Goal: Find specific page/section: Find specific page/section

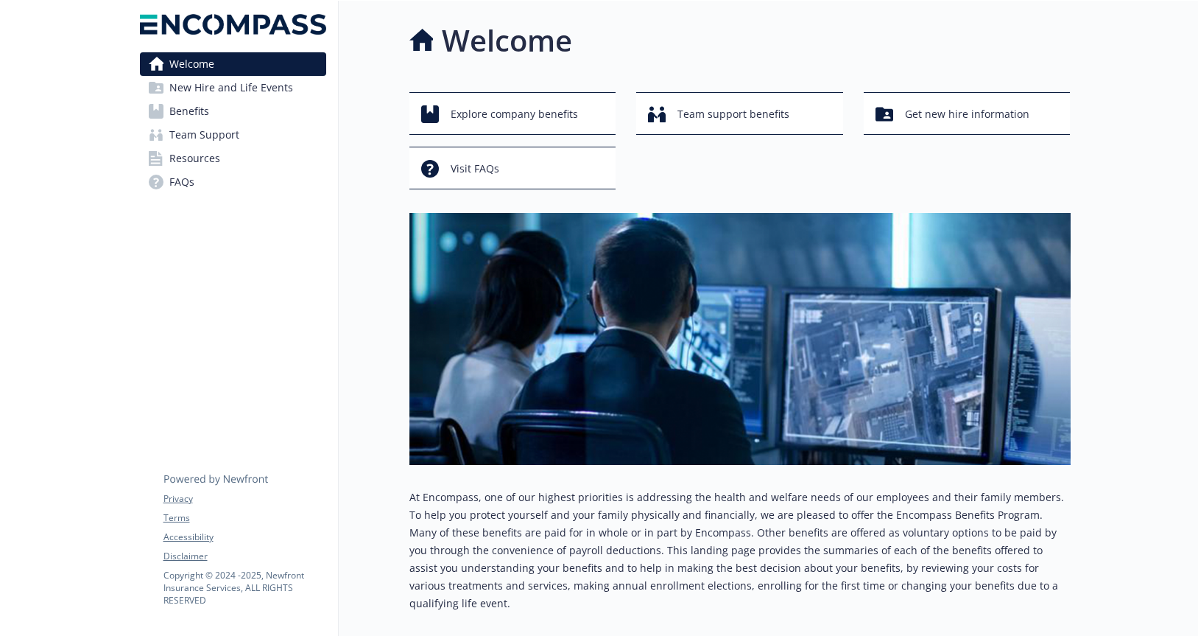
click at [192, 137] on span "Team Support" at bounding box center [204, 135] width 70 height 24
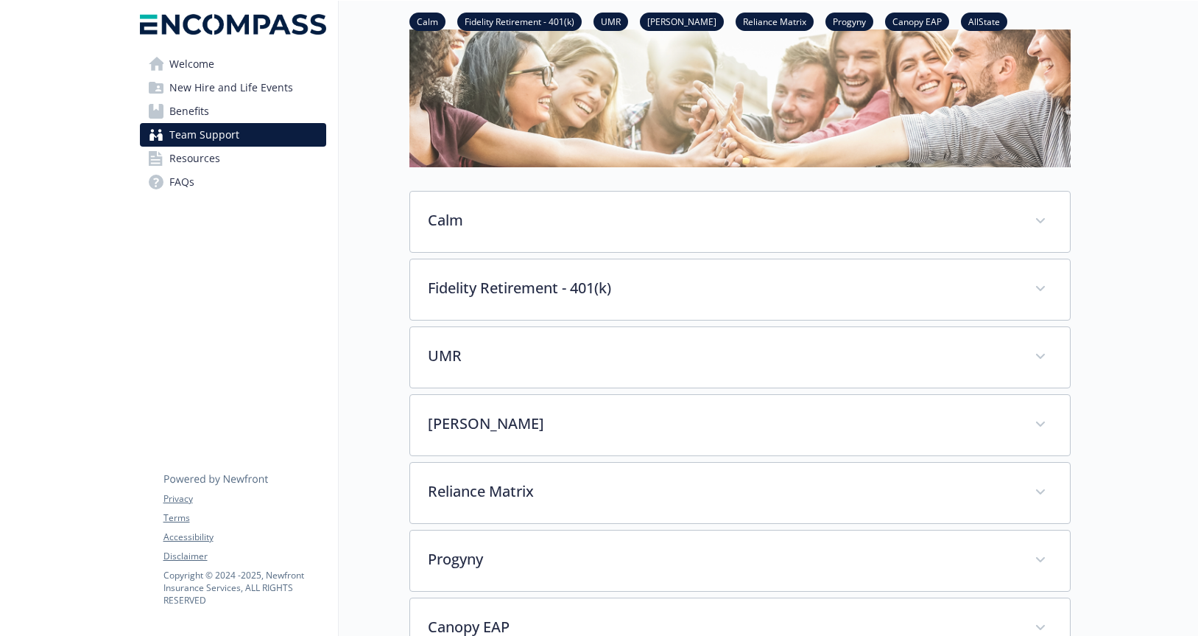
scroll to position [158, 0]
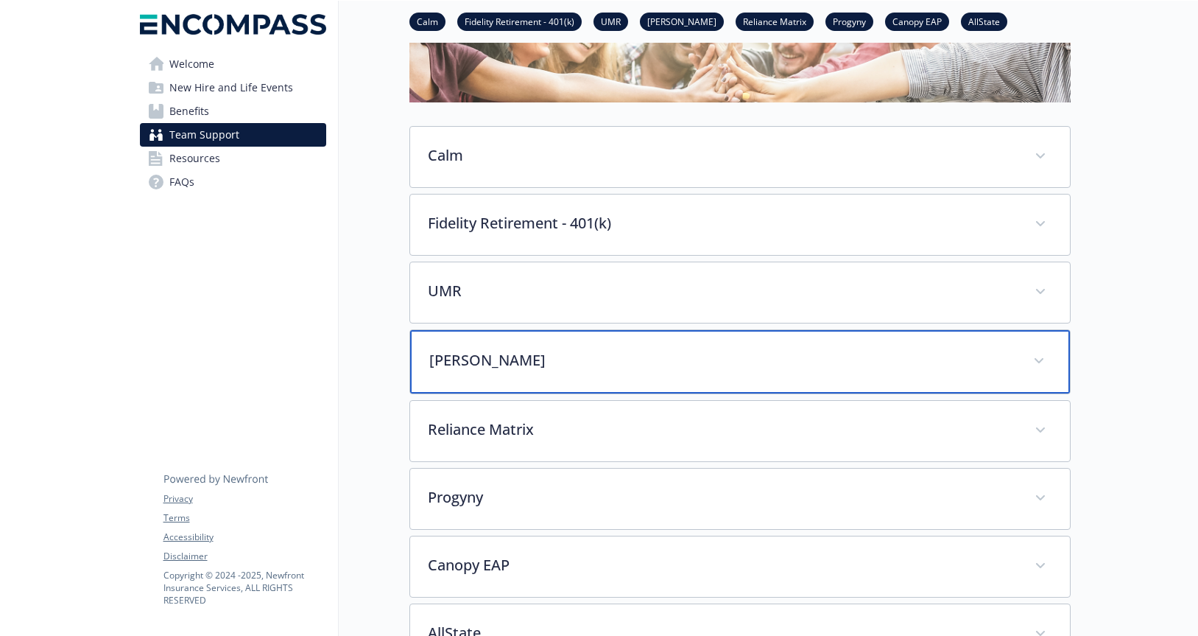
click at [1053, 351] on div "[PERSON_NAME]" at bounding box center [740, 361] width 660 height 63
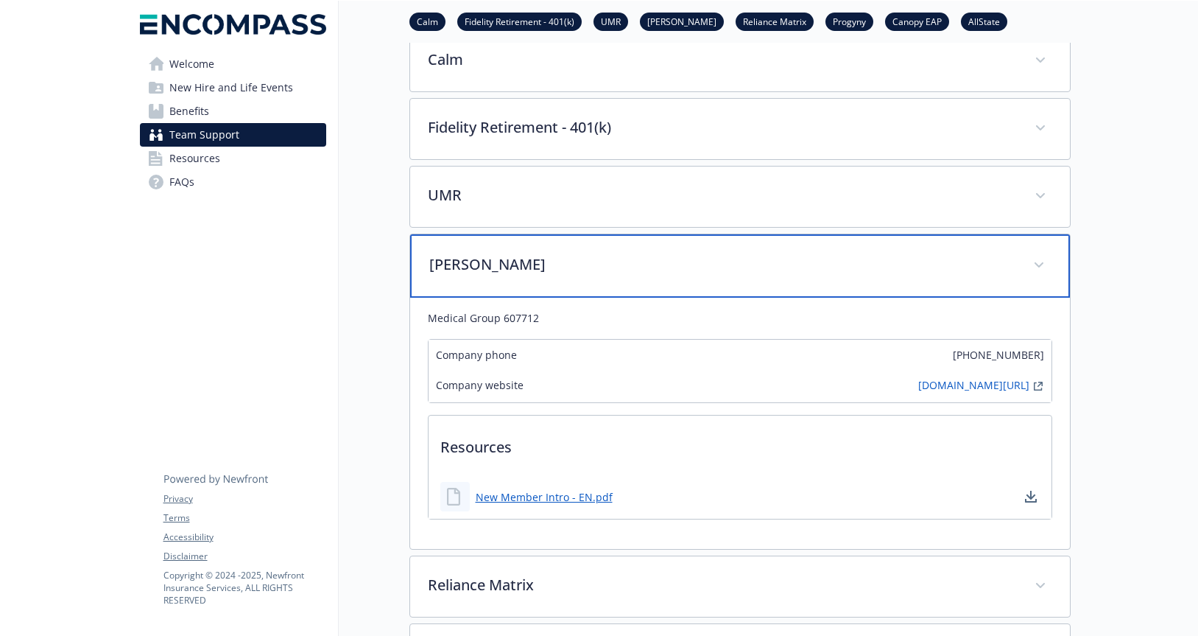
scroll to position [258, 0]
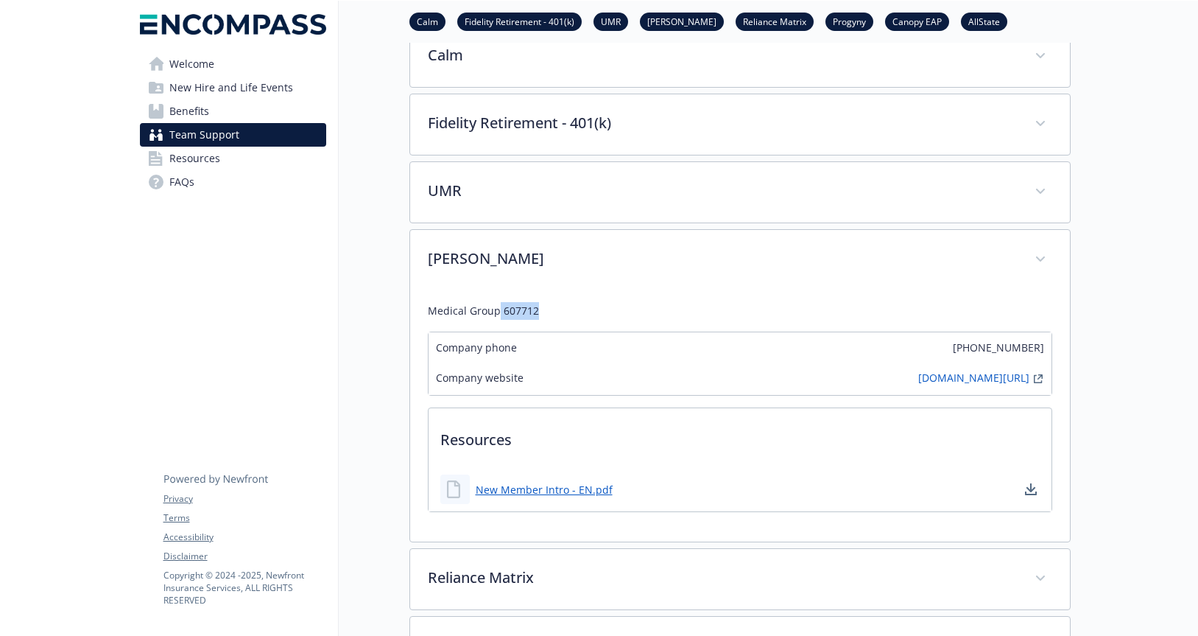
drag, startPoint x: 499, startPoint y: 311, endPoint x: 579, endPoint y: 314, distance: 80.3
click at [579, 314] on p "Medical Group 607712" at bounding box center [740, 311] width 624 height 18
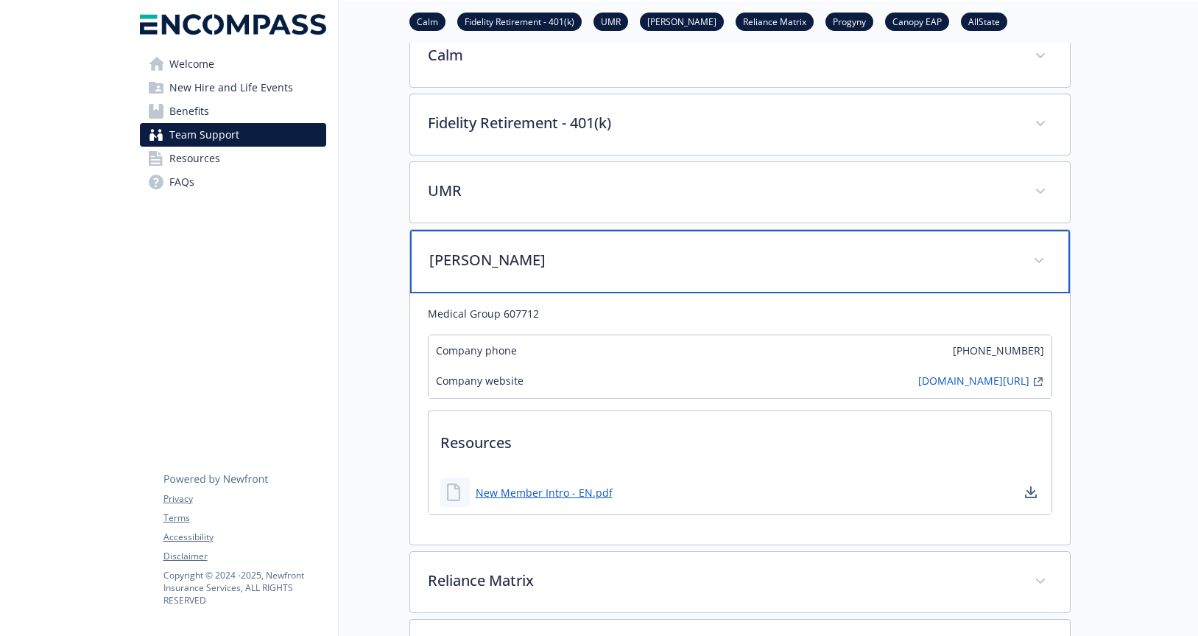
click at [1050, 264] on span at bounding box center [1039, 261] width 24 height 24
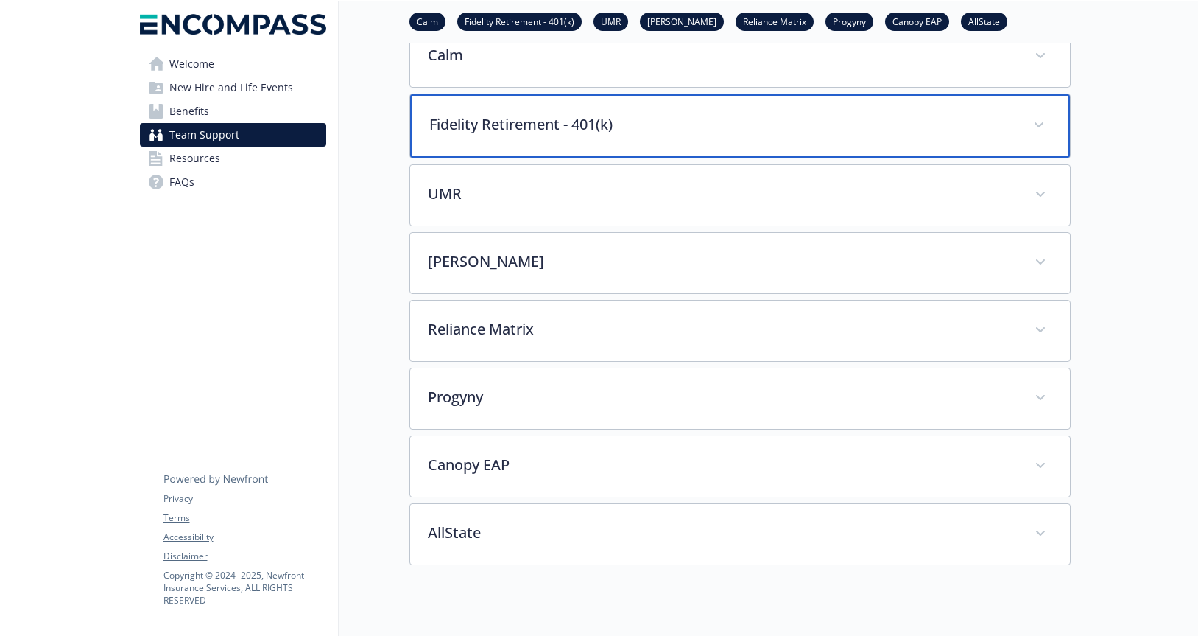
click at [1049, 122] on span at bounding box center [1039, 125] width 24 height 24
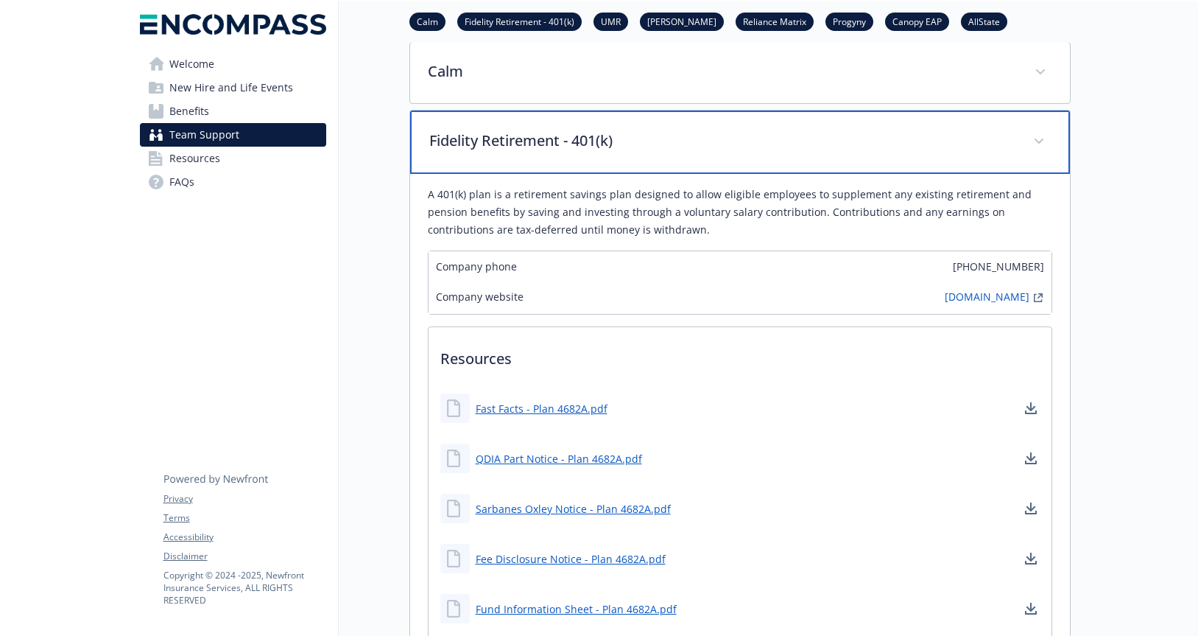
scroll to position [241, 0]
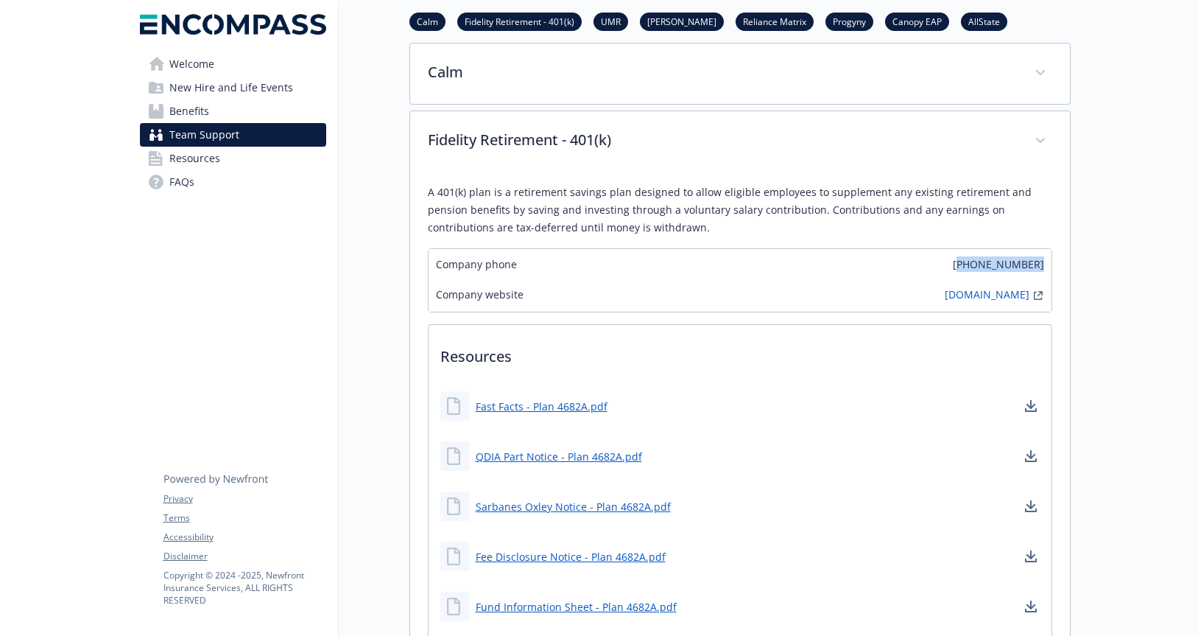
drag, startPoint x: 1012, startPoint y: 262, endPoint x: 1055, endPoint y: 262, distance: 43.4
click at [1055, 262] on div "A 401(k) plan is a retirement savings plan designed to allow eligible employees…" at bounding box center [740, 440] width 660 height 537
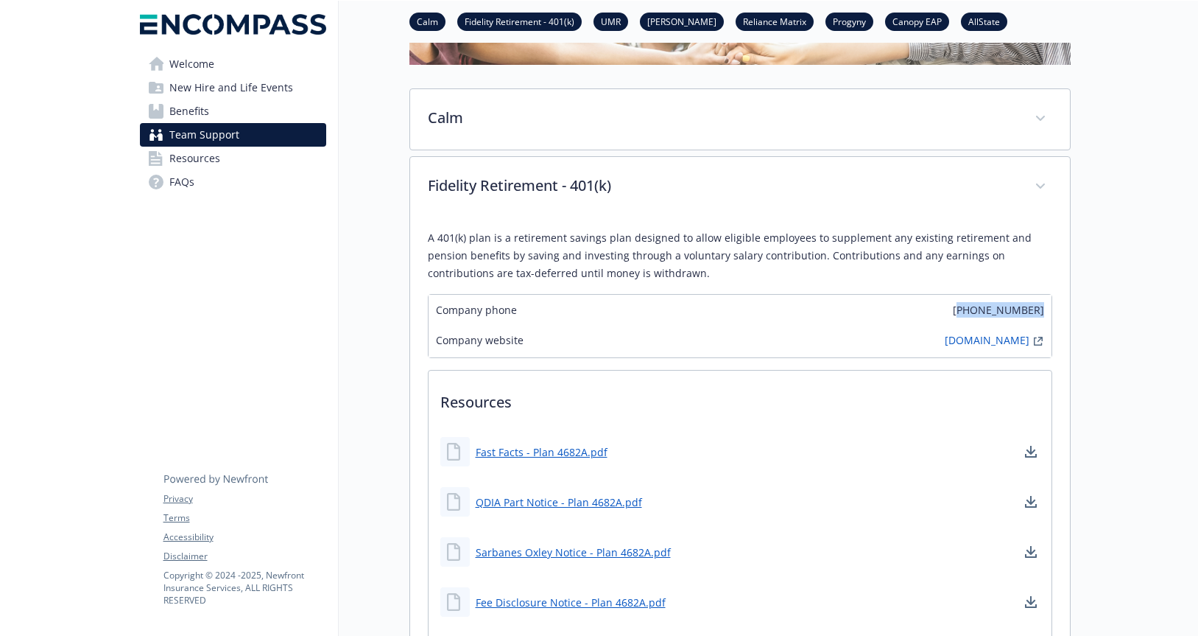
scroll to position [194, 0]
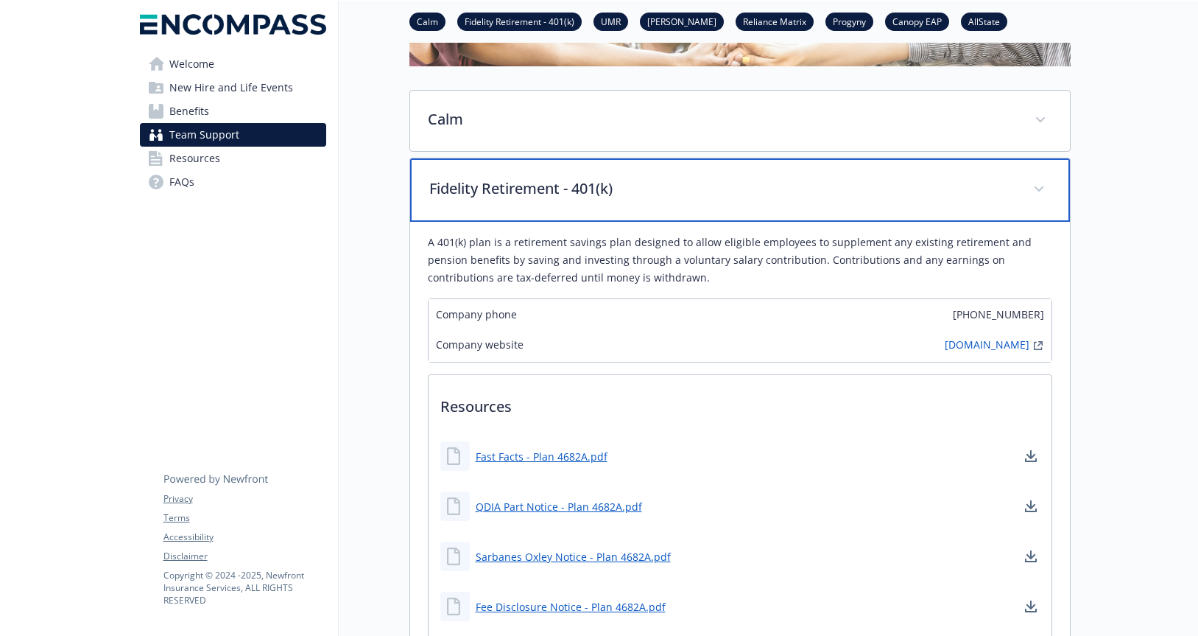
click at [1042, 182] on span at bounding box center [1039, 189] width 24 height 24
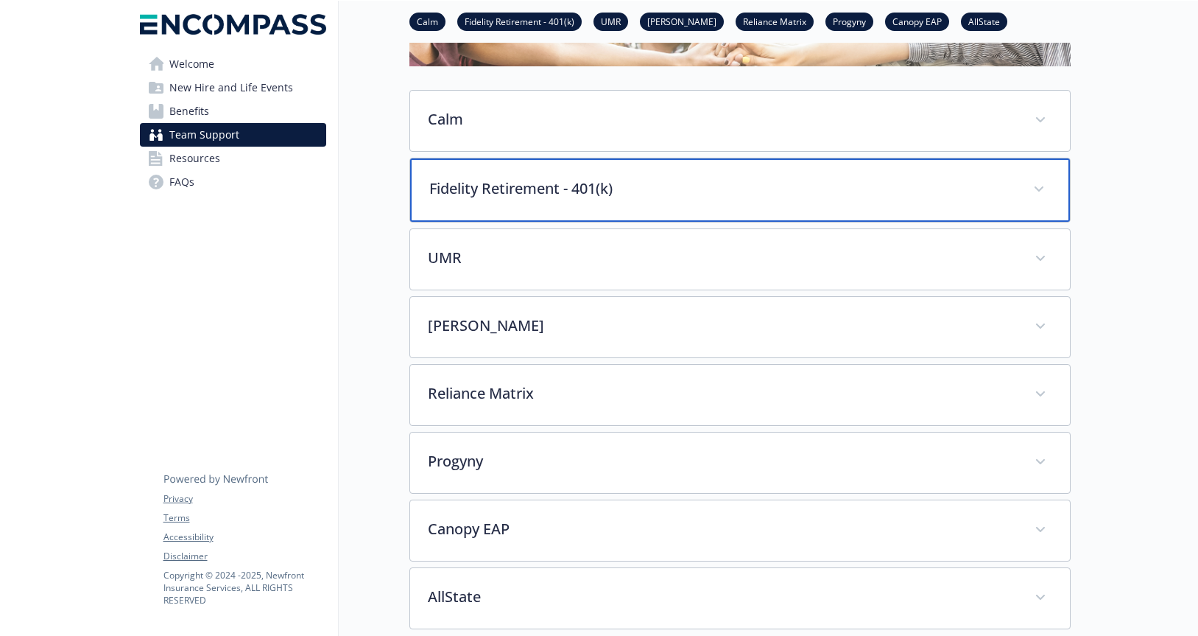
scroll to position [214, 0]
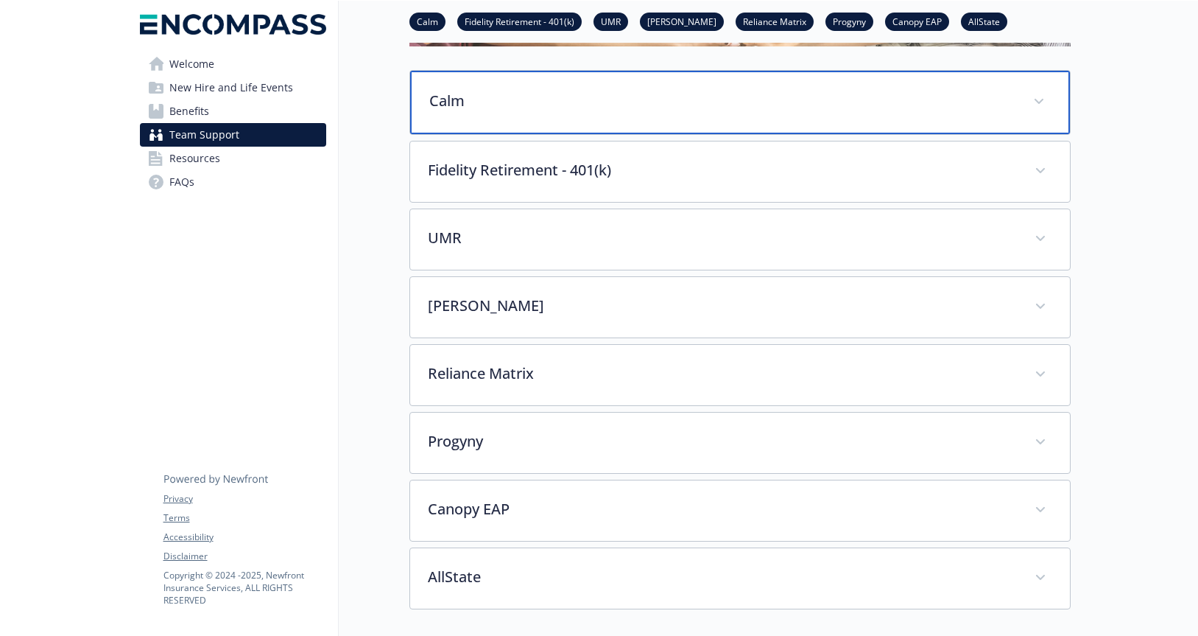
click at [1041, 108] on span at bounding box center [1039, 102] width 24 height 24
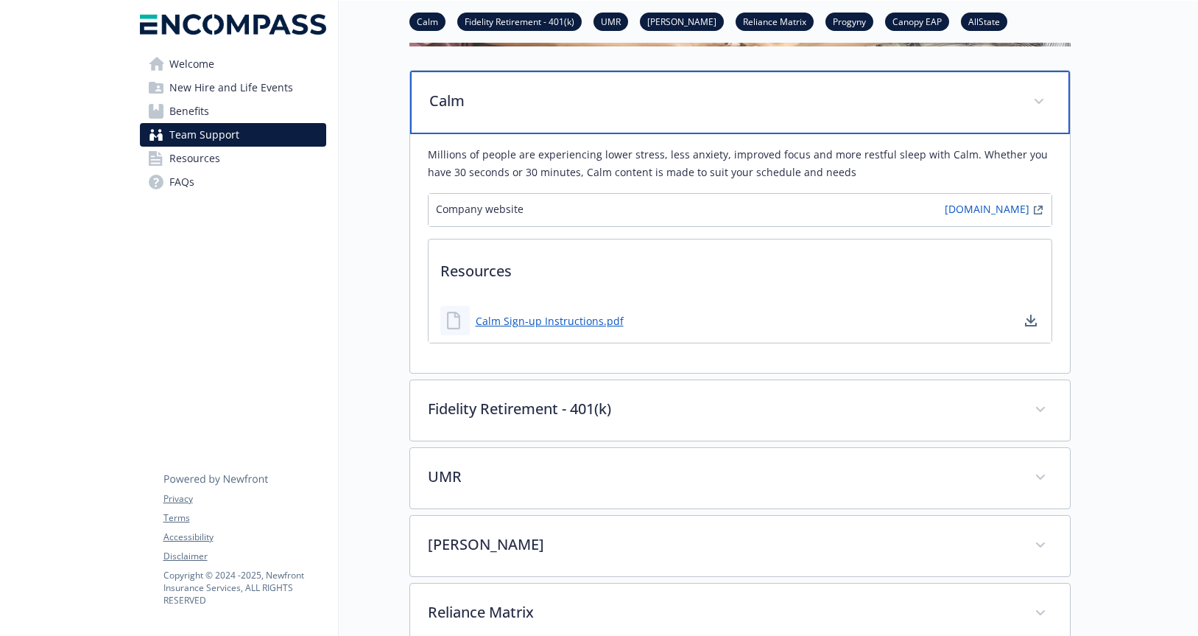
click at [1041, 108] on span at bounding box center [1039, 102] width 24 height 24
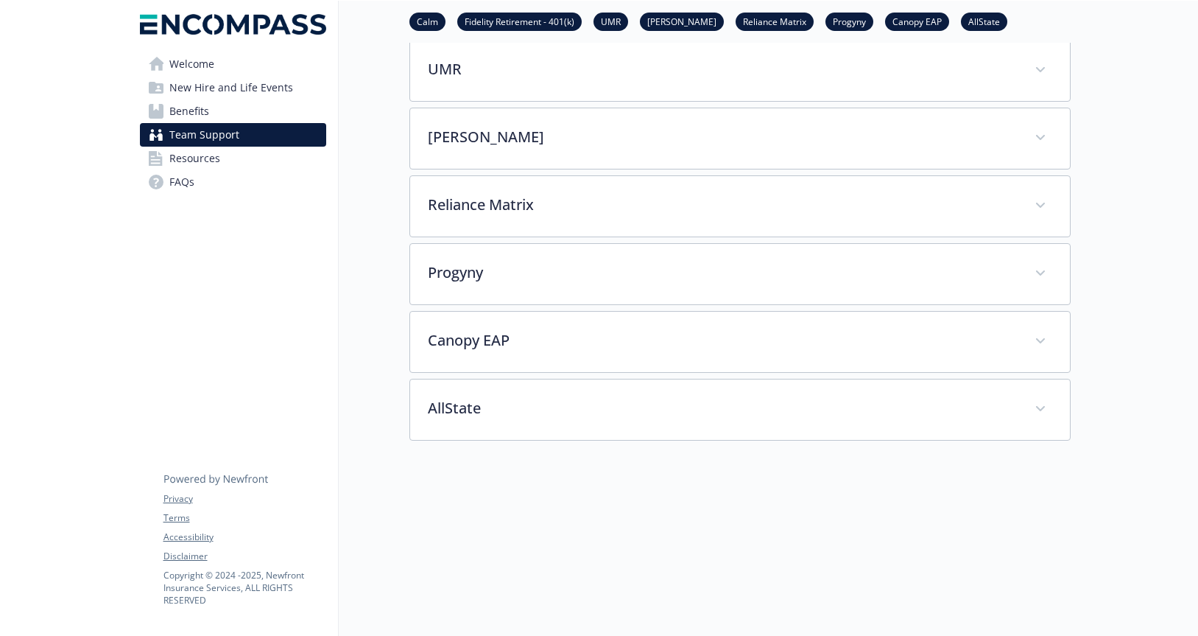
scroll to position [384, 0]
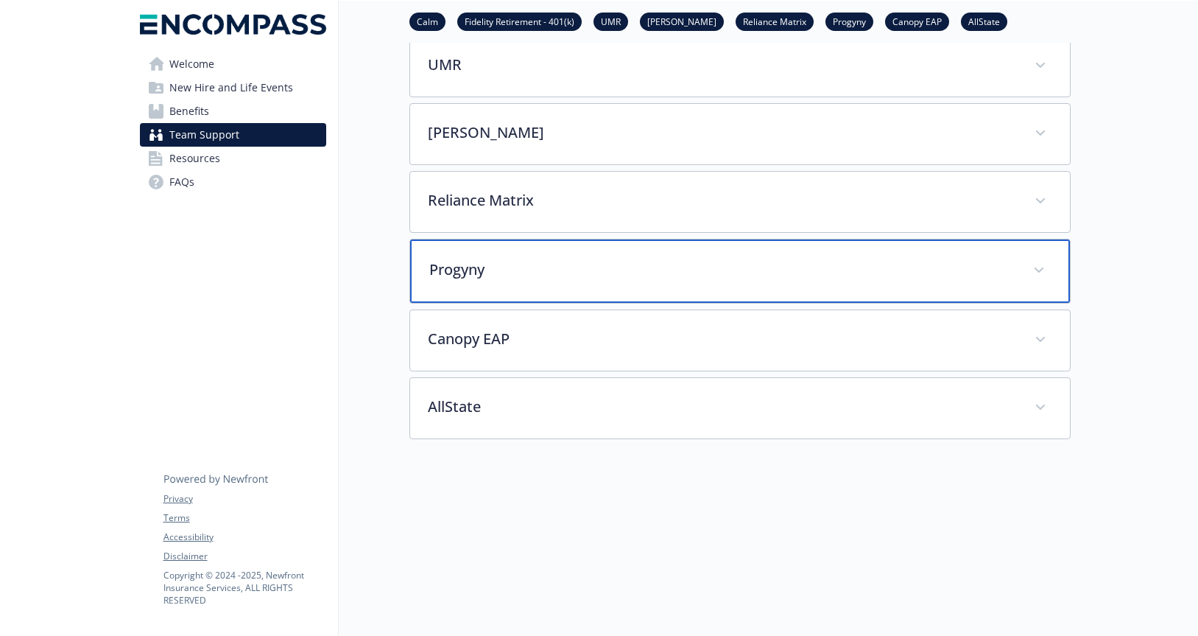
click at [1043, 278] on span at bounding box center [1039, 270] width 24 height 24
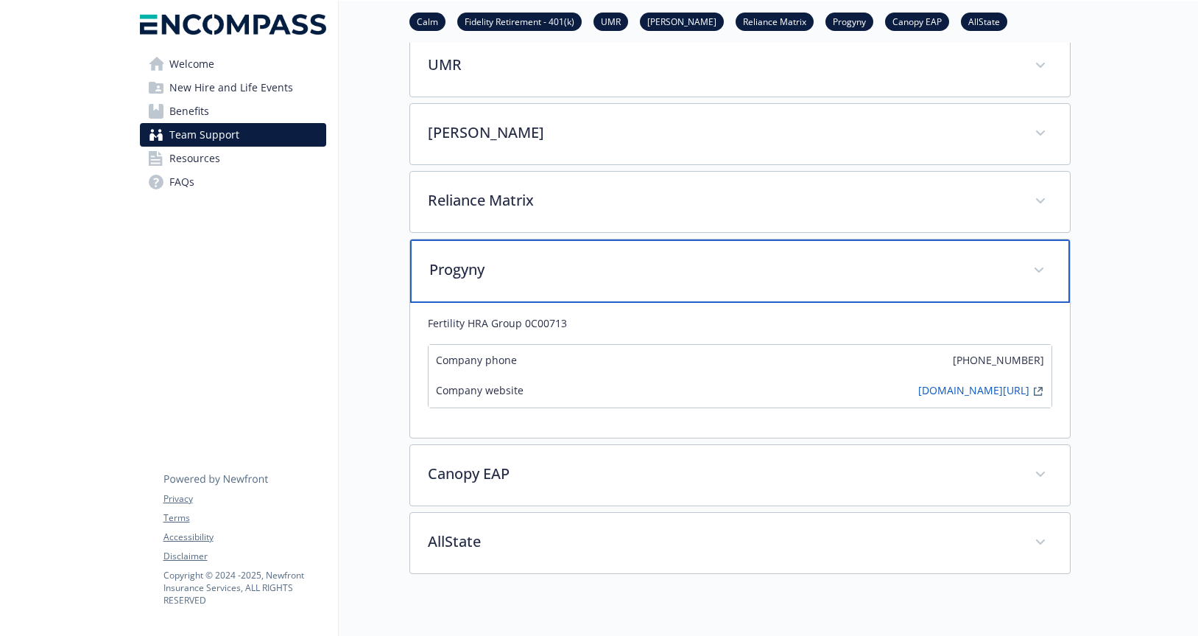
click at [1044, 273] on span at bounding box center [1039, 270] width 24 height 24
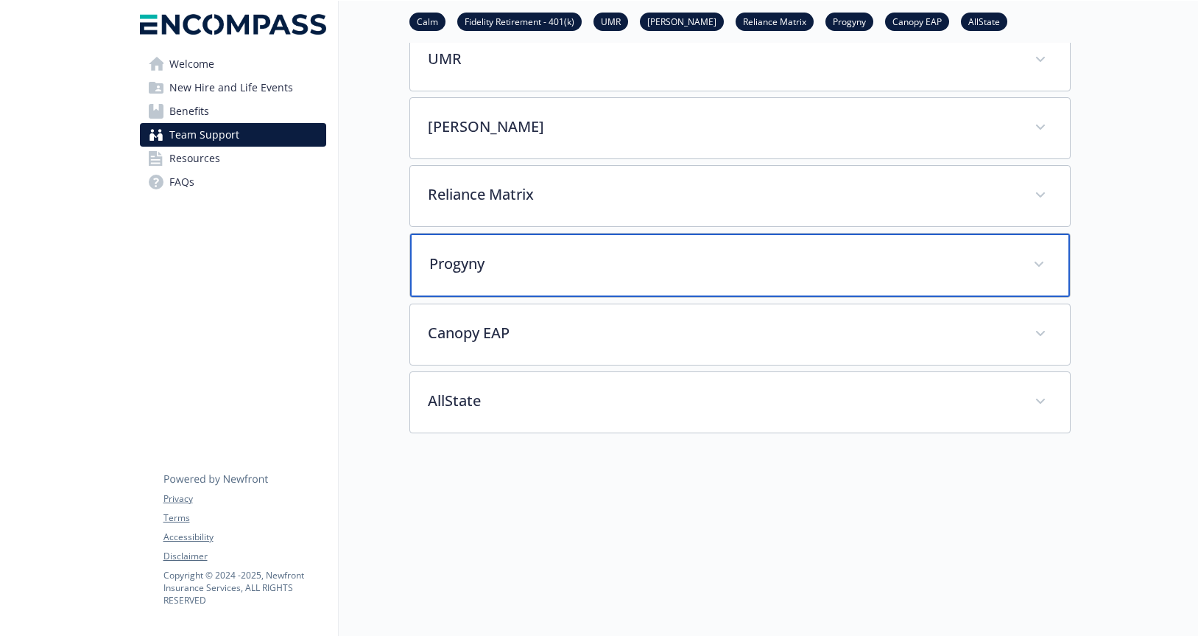
scroll to position [393, 0]
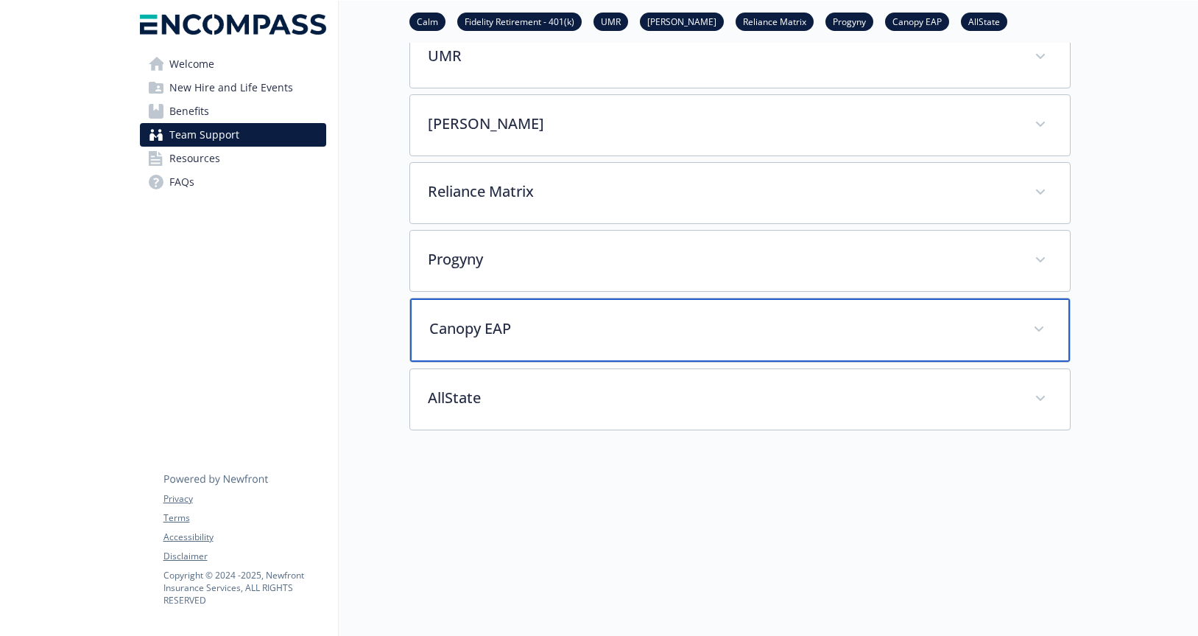
click at [1047, 325] on span at bounding box center [1039, 329] width 24 height 24
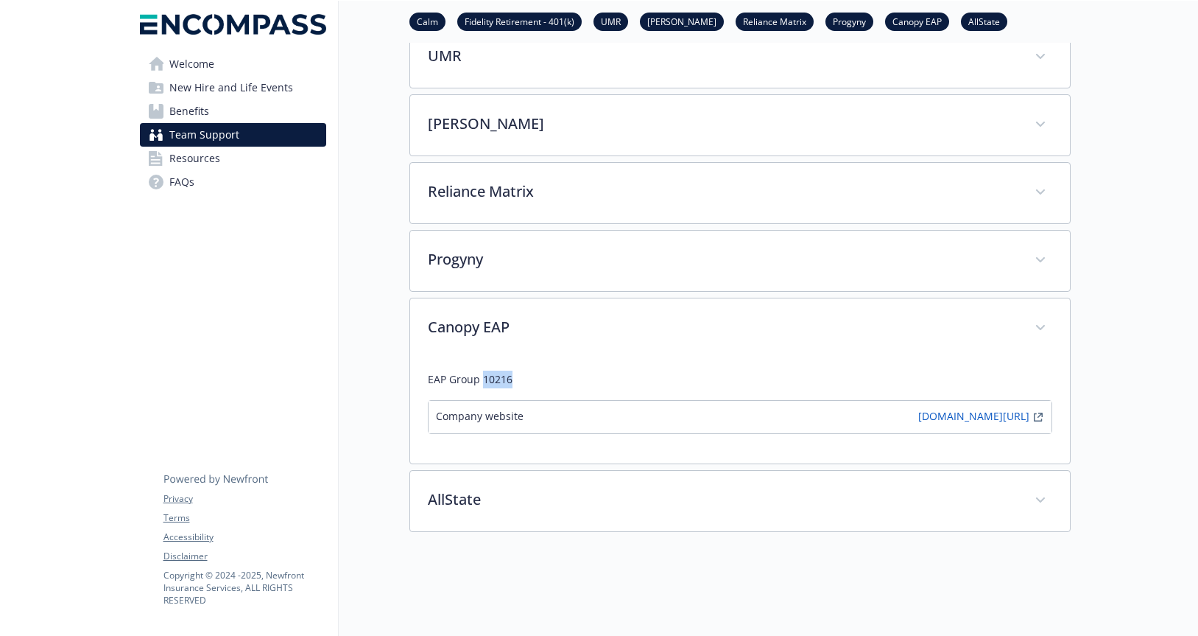
drag, startPoint x: 483, startPoint y: 376, endPoint x: 541, endPoint y: 376, distance: 58.2
click at [541, 376] on p "EAP Group 10216" at bounding box center [740, 379] width 624 height 18
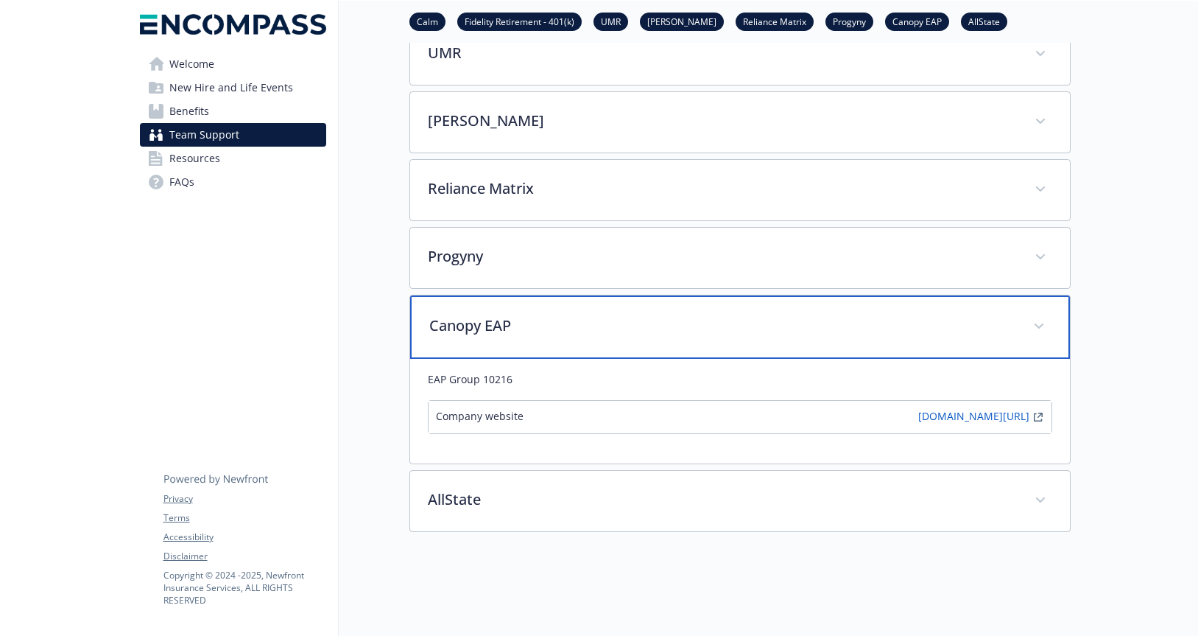
click at [1051, 322] on div "Canopy EAP" at bounding box center [740, 326] width 660 height 63
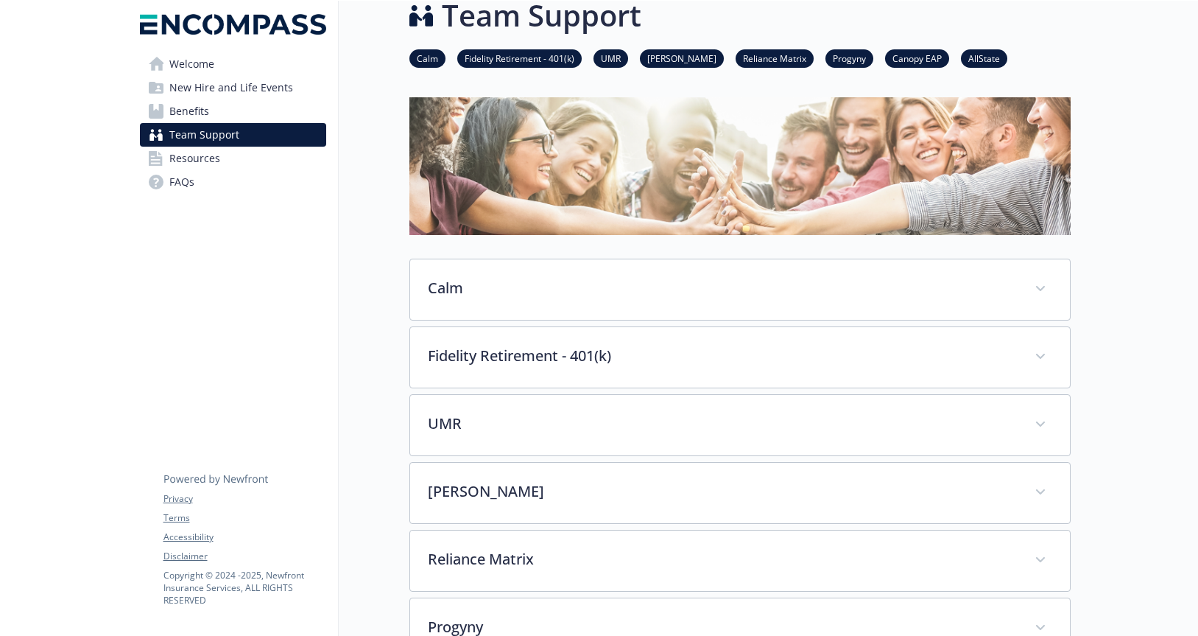
scroll to position [22, 0]
